Goal: Information Seeking & Learning: Check status

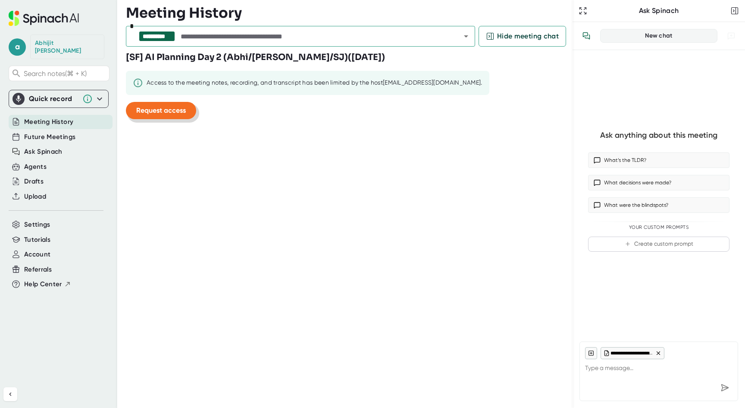
click at [152, 109] on span "Request access" at bounding box center [161, 110] width 50 height 8
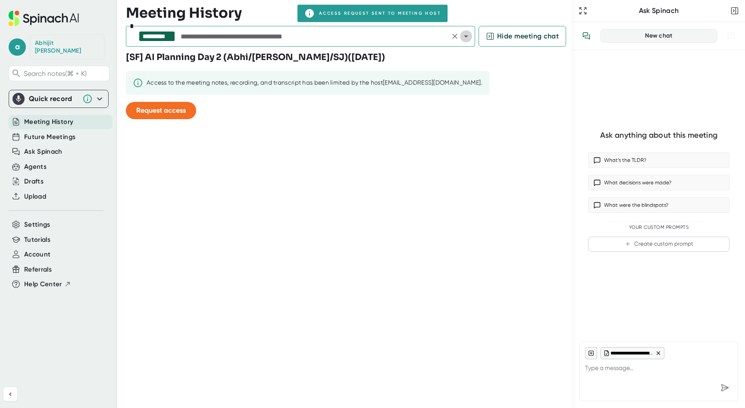
click at [468, 40] on icon "Open" at bounding box center [466, 36] width 10 height 10
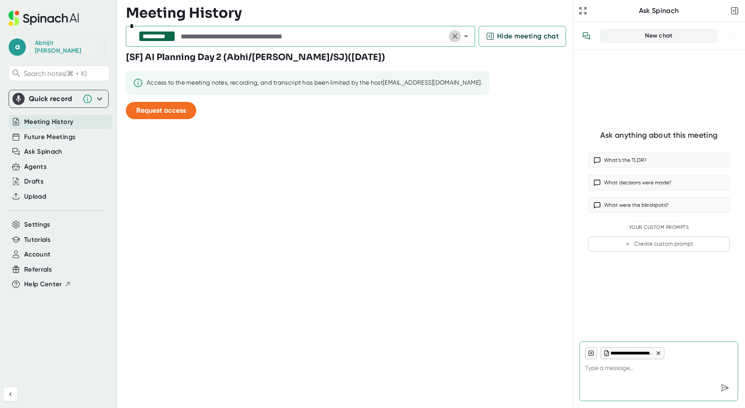
click at [455, 34] on icon "Clear" at bounding box center [455, 36] width 9 height 9
click at [464, 35] on icon "Open" at bounding box center [466, 36] width 10 height 10
click at [510, 101] on div "[SF] AI Planning Day 2 (Abhi/[PERSON_NAME]/SJ) ( [DATE] ) Access to the meeting…" at bounding box center [349, 88] width 447 height 75
click at [388, 28] on div "**********" at bounding box center [300, 36] width 349 height 21
